Goal: Information Seeking & Learning: Learn about a topic

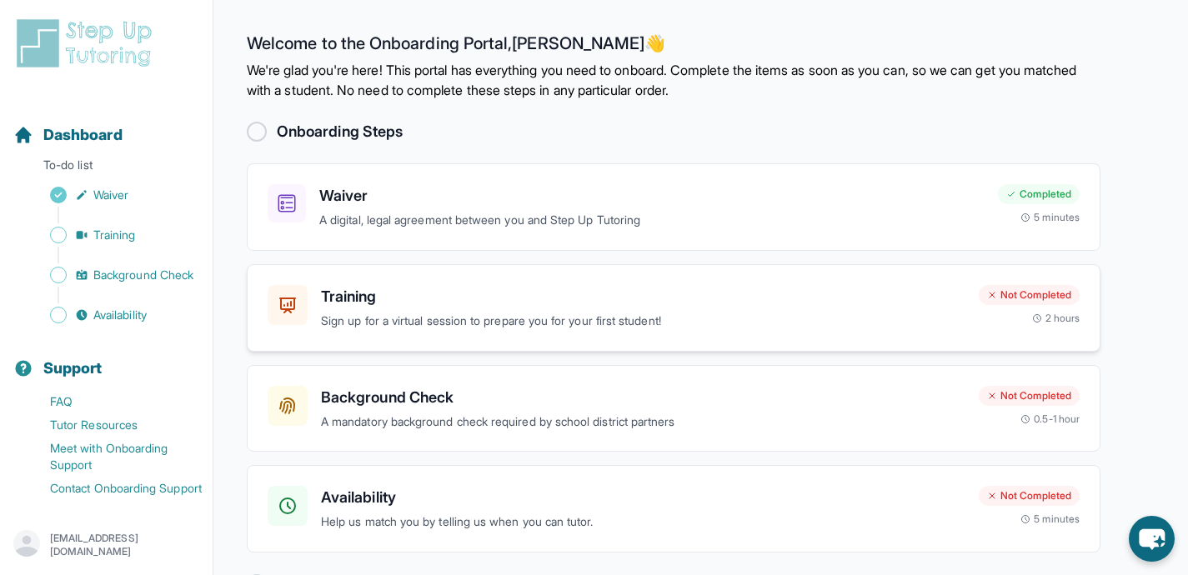
click at [727, 301] on h3 "Training" at bounding box center [643, 296] width 644 height 23
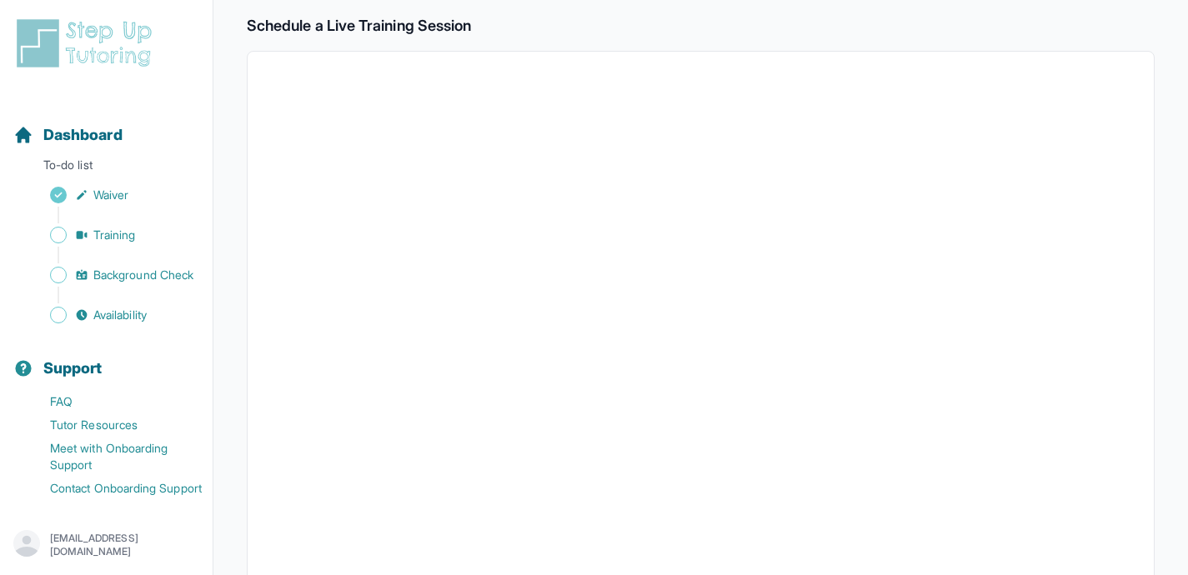
scroll to position [332, 0]
